Goal: Information Seeking & Learning: Learn about a topic

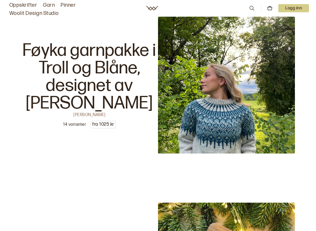
scroll to position [1609, 0]
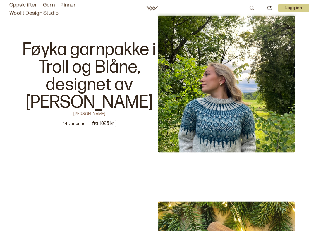
click at [256, 130] on img at bounding box center [226, 84] width 137 height 137
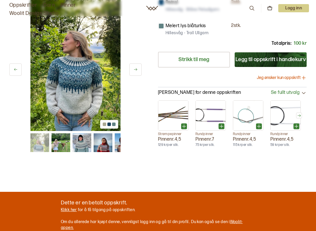
scroll to position [216, 0]
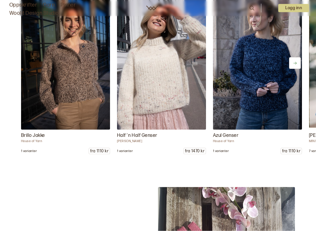
scroll to position [2566, 0]
click at [274, 98] on img at bounding box center [257, 63] width 89 height 134
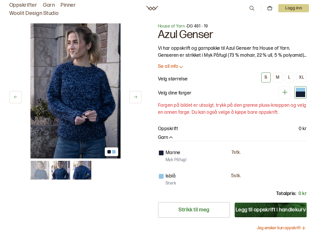
click at [172, 137] on icon "button" at bounding box center [171, 138] width 6 height 6
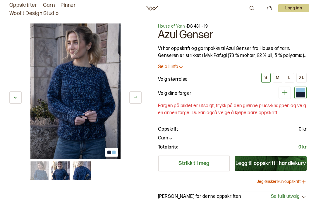
click at [49, 6] on link "Garn" at bounding box center [49, 5] width 12 height 8
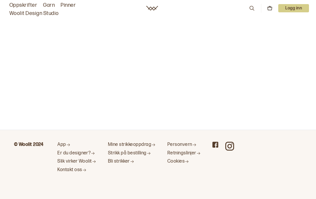
click at [63, 3] on link "Pinner" at bounding box center [68, 5] width 15 height 8
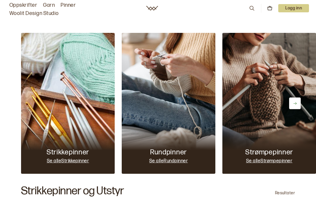
click at [52, 4] on link "Garn" at bounding box center [49, 5] width 12 height 8
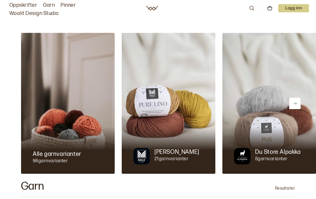
click at [249, 8] on icon at bounding box center [252, 8] width 6 height 6
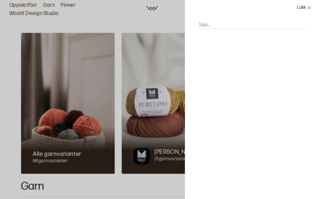
click at [161, 103] on div at bounding box center [158, 99] width 316 height 199
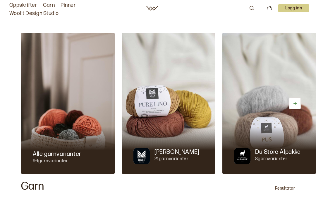
click at [178, 118] on img at bounding box center [169, 103] width 94 height 141
click at [175, 150] on p "[PERSON_NAME]" at bounding box center [177, 152] width 45 height 8
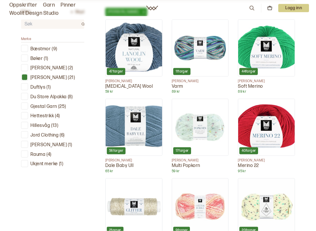
scroll to position [197, 0]
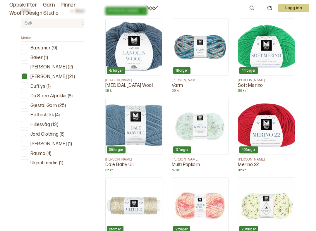
click at [68, 144] on p "( 1 )" at bounding box center [70, 144] width 4 height 6
click at [57, 144] on p "[PERSON_NAME]" at bounding box center [48, 144] width 36 height 6
click at [57, 142] on p "[PERSON_NAME]" at bounding box center [48, 144] width 36 height 6
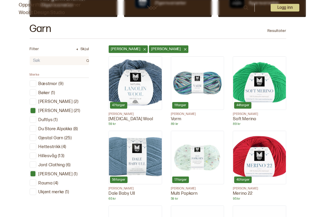
scroll to position [150, 0]
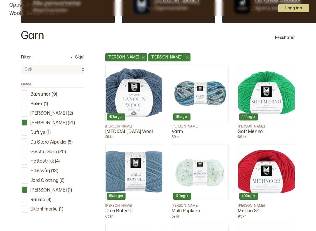
click at [42, 66] on input "text" at bounding box center [49, 70] width 57 height 8
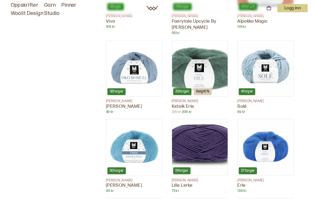
scroll to position [499, 0]
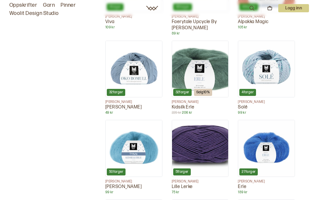
click at [24, 1] on link "Oppskrifter" at bounding box center [23, 5] width 28 height 8
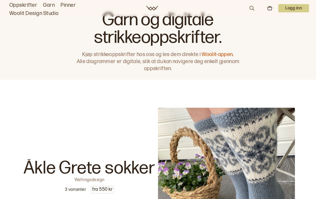
click at [271, 7] on icon at bounding box center [270, 8] width 4 height 3
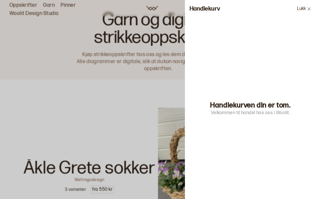
click at [309, 8] on icon at bounding box center [309, 9] width 4 height 4
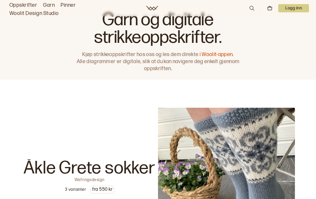
click at [215, 53] on link "Woolit-appen." at bounding box center [218, 54] width 32 height 6
